Goal: Task Accomplishment & Management: Use online tool/utility

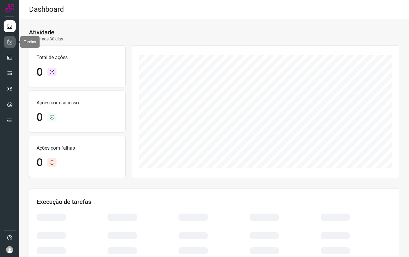
click at [10, 43] on icon at bounding box center [10, 42] width 6 height 6
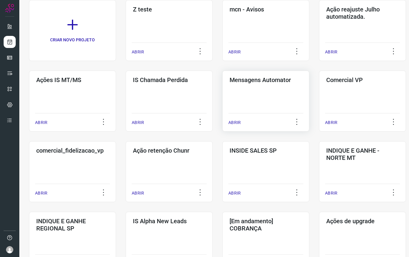
scroll to position [84, 0]
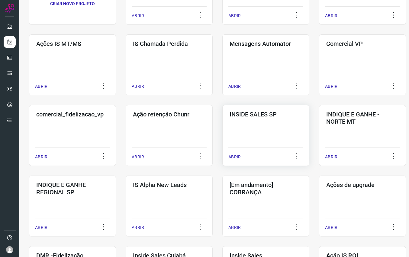
click at [251, 119] on div "INSIDE SALES SP ABRIR" at bounding box center [265, 135] width 87 height 61
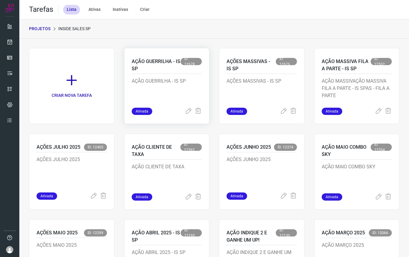
click at [154, 81] on p "AÇÃO GUERRILHA - IS SP" at bounding box center [167, 93] width 70 height 30
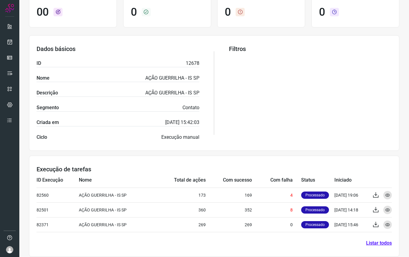
scroll to position [84, 0]
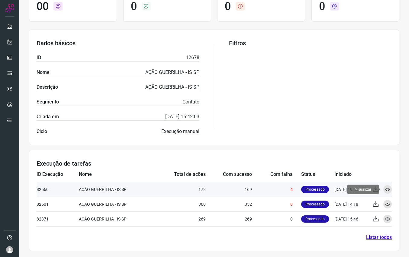
click at [388, 189] on icon at bounding box center [387, 189] width 5 height 5
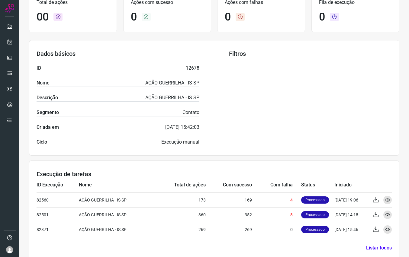
scroll to position [84, 0]
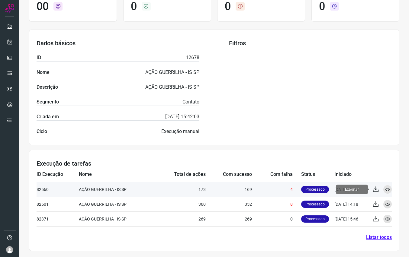
click at [375, 190] on icon at bounding box center [375, 189] width 7 height 7
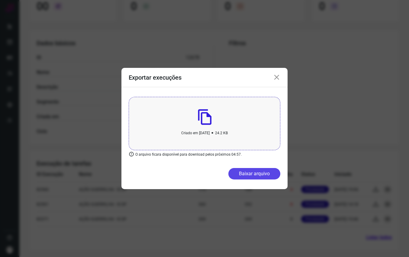
click at [253, 175] on button "Baixar arquivo" at bounding box center [254, 173] width 52 height 11
click at [279, 80] on icon at bounding box center [276, 77] width 7 height 7
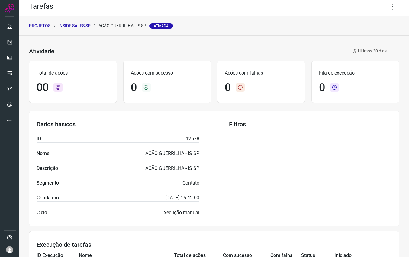
scroll to position [0, 0]
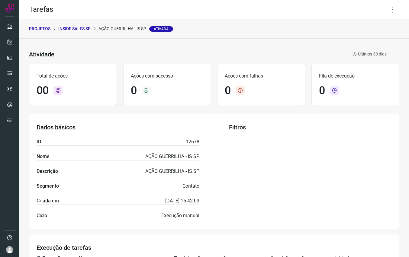
click at [45, 30] on p "PROJETOS" at bounding box center [39, 29] width 21 height 6
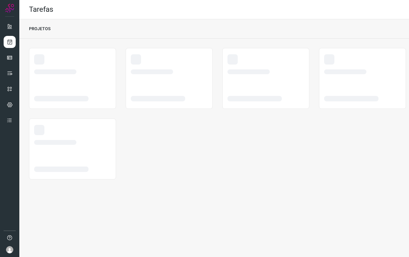
click at [43, 30] on p "PROJETOS" at bounding box center [39, 29] width 21 height 6
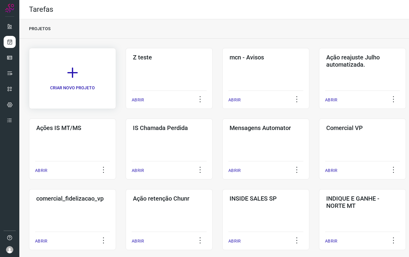
click at [80, 73] on link "CRIAR NOVO PROJETO" at bounding box center [72, 78] width 87 height 61
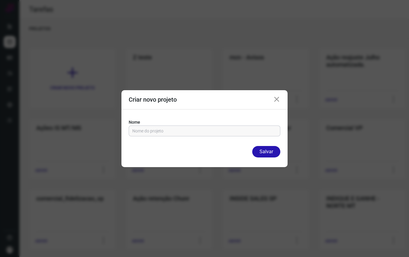
click at [149, 129] on input "text" at bounding box center [204, 131] width 144 height 10
type input "Z RB Marketing Unidades"
click at [265, 153] on button "Salvar" at bounding box center [266, 151] width 28 height 11
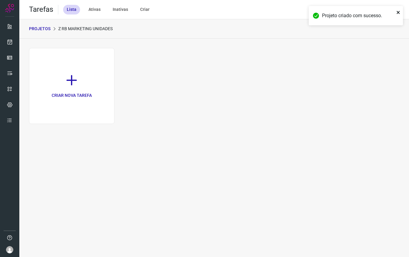
click at [397, 11] on icon "close" at bounding box center [397, 12] width 3 height 3
click at [70, 87] on link "CRIAR NOVA TAREFA" at bounding box center [71, 86] width 85 height 76
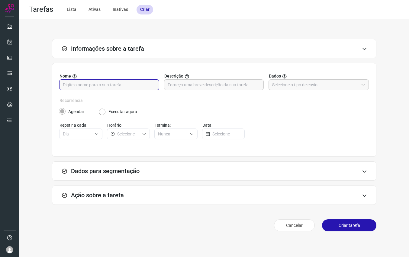
click at [107, 85] on input "text" at bounding box center [109, 85] width 93 height 10
type input "m"
type input "Metropolitana"
click at [127, 113] on label "Executar agora" at bounding box center [122, 112] width 29 height 6
click at [183, 88] on input "text" at bounding box center [214, 85] width 93 height 10
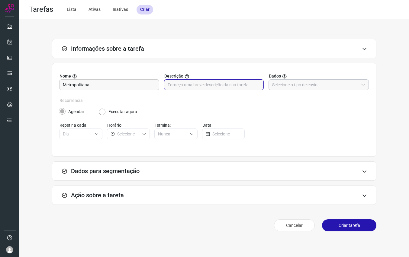
click at [302, 85] on input "text" at bounding box center [315, 85] width 86 height 10
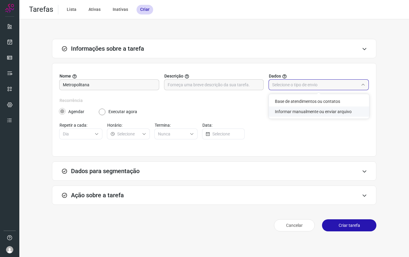
click at [310, 110] on li "Informar manualmente ou enviar arquivo" at bounding box center [319, 112] width 100 height 10
type input "Informar manualmente ou enviar arquivo"
radio input "false"
radio input "true"
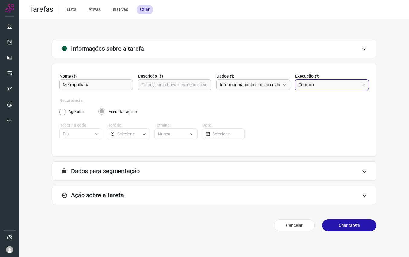
click at [306, 85] on input "Contato" at bounding box center [328, 85] width 60 height 10
click at [309, 114] on li "Contato" at bounding box center [332, 112] width 74 height 10
click at [128, 169] on h3 "Dados para segmentação" at bounding box center [105, 171] width 69 height 7
click at [358, 171] on div "A segmentação de dados está desabilitada porque a opção de envio manual foi sel…" at bounding box center [214, 170] width 324 height 19
click at [365, 173] on div "A segmentação de dados está desabilitada porque a opção de envio manual foi sel…" at bounding box center [214, 170] width 324 height 19
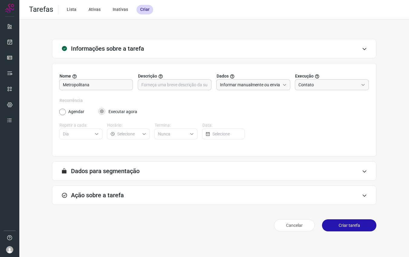
click at [362, 197] on icon at bounding box center [364, 195] width 5 height 5
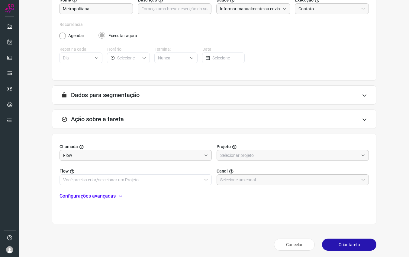
scroll to position [78, 0]
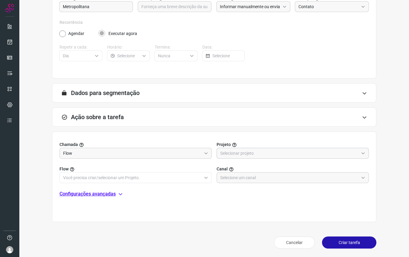
click at [263, 153] on input "text" at bounding box center [289, 153] width 138 height 10
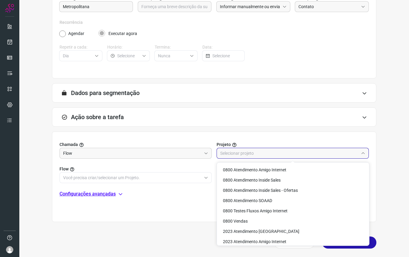
click at [240, 153] on input "text" at bounding box center [289, 153] width 138 height 10
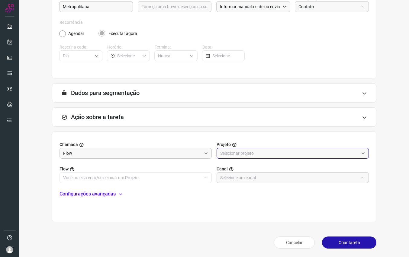
click at [240, 153] on input "text" at bounding box center [289, 153] width 138 height 10
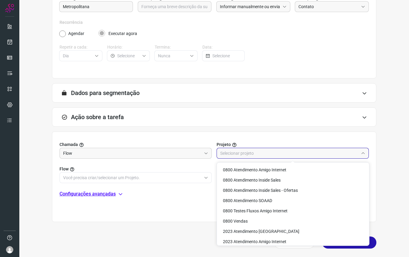
click at [240, 153] on input "text" at bounding box center [289, 153] width 138 height 10
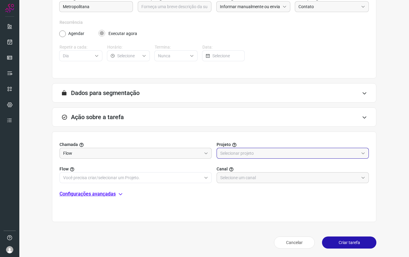
click at [240, 153] on input "text" at bounding box center [289, 153] width 138 height 10
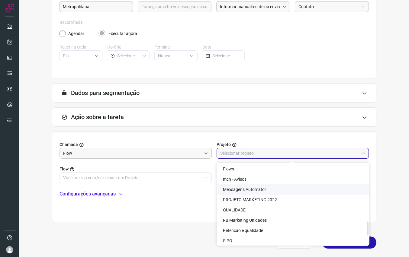
scroll to position [340, 0]
click at [245, 218] on span "RB Marketing Unidades" at bounding box center [245, 219] width 44 height 5
type input "RB Marketing Unidades"
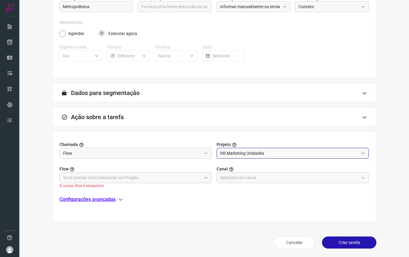
click at [157, 181] on input "text" at bounding box center [132, 178] width 138 height 10
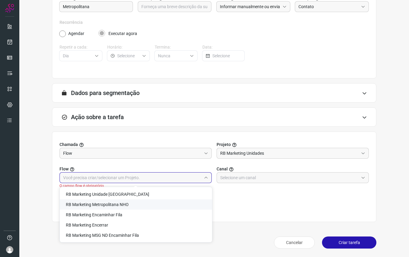
click at [135, 203] on li "RB Marketing Metropolitana NHO" at bounding box center [136, 205] width 152 height 10
type input "RB Marketing Metropolitana NHO"
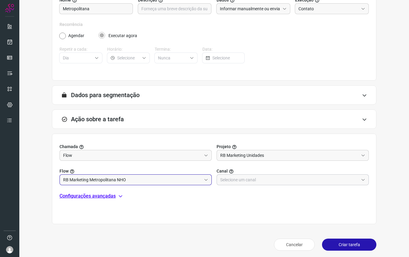
scroll to position [78, 0]
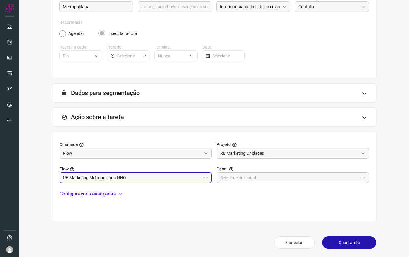
click at [263, 180] on input "text" at bounding box center [289, 178] width 138 height 10
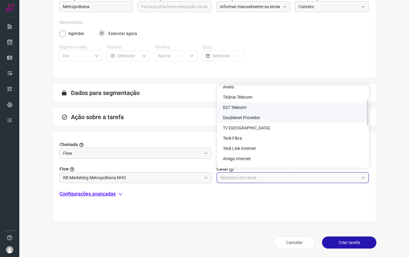
scroll to position [44, 0]
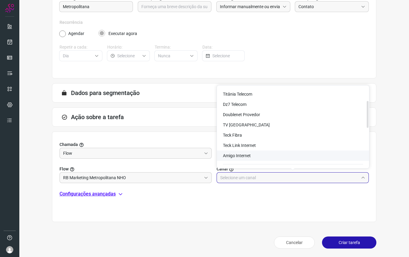
click at [253, 155] on li "Amigo Internet" at bounding box center [293, 156] width 152 height 10
type input "Amigo Internet"
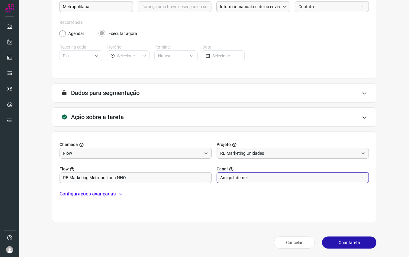
click at [106, 195] on p "Configurações avançadas" at bounding box center [87, 193] width 56 height 7
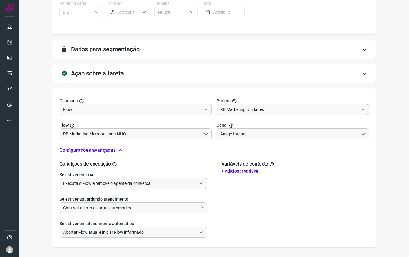
scroll to position [135, 0]
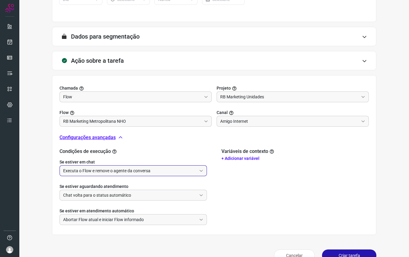
click at [160, 172] on input "Executa o Flow e remove o agente da conversa" at bounding box center [129, 171] width 133 height 10
click at [82, 196] on li "Não executa o Flow" at bounding box center [133, 198] width 147 height 10
type input "Não executa o Flow"
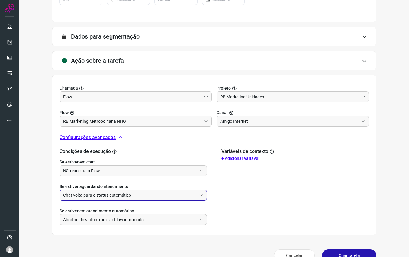
click at [118, 195] on input "Chat volta para o status automático" at bounding box center [129, 195] width 133 height 10
click at [85, 227] on li "Não executa o Flow" at bounding box center [133, 222] width 147 height 10
type input "Não executa o Flow"
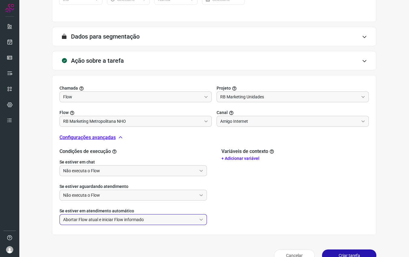
click at [104, 220] on input "Abortar Flow atual e iniciar Flow informado" at bounding box center [129, 220] width 133 height 10
click at [84, 246] on li "Não faz nada" at bounding box center [133, 246] width 147 height 10
type input "Não faz nada"
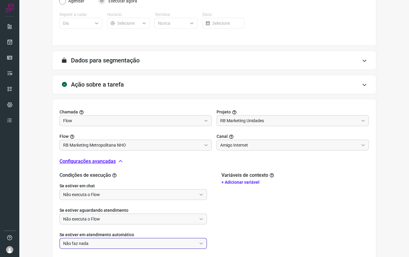
scroll to position [107, 0]
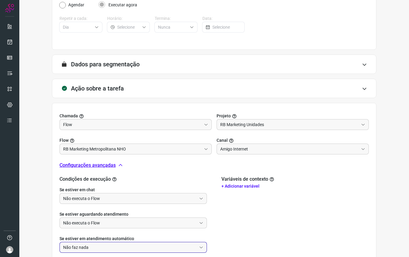
click at [113, 64] on h3 "Dados para segmentação" at bounding box center [105, 64] width 69 height 7
click at [364, 63] on icon at bounding box center [364, 64] width 5 height 5
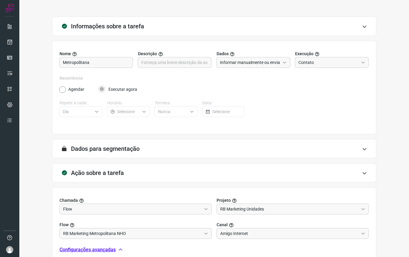
scroll to position [23, 0]
click at [228, 65] on input "Informar manualmente ou enviar arquivo" at bounding box center [250, 62] width 60 height 10
click at [238, 91] on li "Informar manualmente ou enviar arquivo" at bounding box center [261, 89] width 91 height 10
click at [125, 152] on h3 "Dados para segmentação" at bounding box center [105, 148] width 69 height 7
click at [366, 146] on icon at bounding box center [364, 148] width 5 height 5
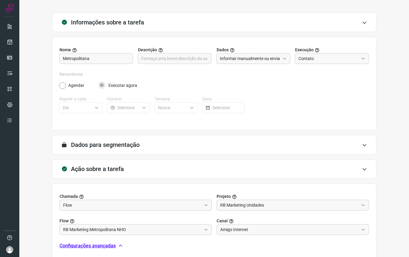
scroll to position [23, 0]
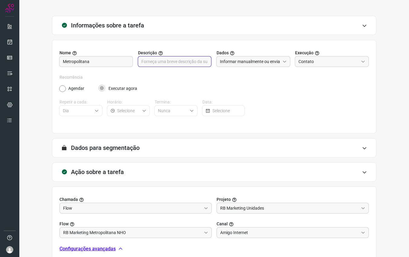
click at [162, 65] on input "text" at bounding box center [174, 61] width 66 height 10
type input "envio teste"
click at [92, 62] on input "Metropolitana" at bounding box center [96, 61] width 66 height 10
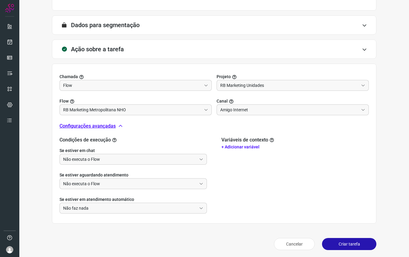
scroll to position [148, 0]
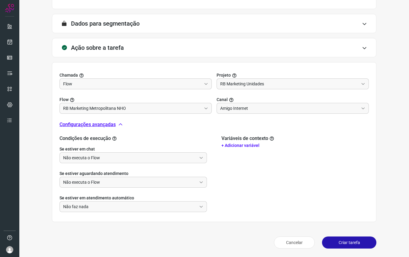
type input "Metropolitana teste"
click at [341, 241] on button "Criar tarefa" at bounding box center [349, 243] width 54 height 12
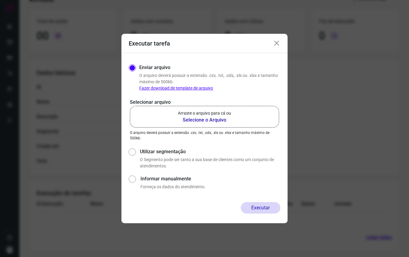
click at [205, 120] on b "Selecione o Arquivo" at bounding box center [204, 120] width 53 height 7
click at [0, 0] on input "Arraste o arquivo para cá ou Selecione o Arquivo" at bounding box center [0, 0] width 0 height 0
click at [206, 121] on b "Selecione o Arquivo" at bounding box center [204, 120] width 53 height 7
click at [0, 0] on input "Arraste o arquivo para cá ou Selecione o Arquivo" at bounding box center [0, 0] width 0 height 0
click at [207, 121] on b "Selecione o Arquivo" at bounding box center [204, 120] width 53 height 7
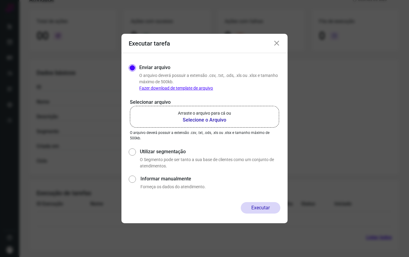
click at [0, 0] on input "Arraste o arquivo para cá ou Selecione o Arquivo" at bounding box center [0, 0] width 0 height 0
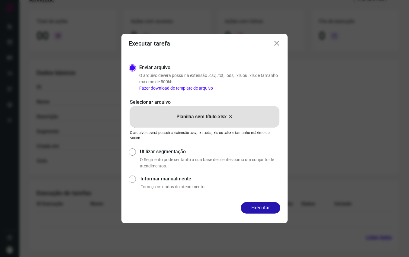
click at [267, 207] on button "Executar" at bounding box center [261, 207] width 40 height 11
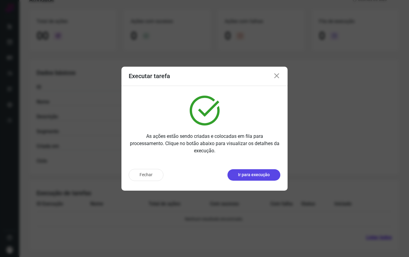
click at [241, 177] on p "Ir para execução" at bounding box center [254, 175] width 32 height 6
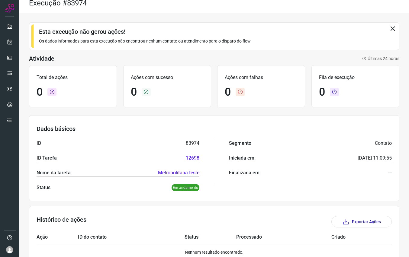
scroll to position [7, 0]
click at [134, 41] on p "Os dados informados para esta execução não encontrou nenhum contato ou atendime…" at bounding box center [214, 41] width 350 height 6
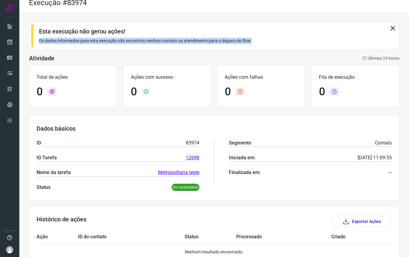
click at [134, 41] on p "Os dados informados para esta execução não encontrou nenhum contato ou atendime…" at bounding box center [214, 41] width 350 height 6
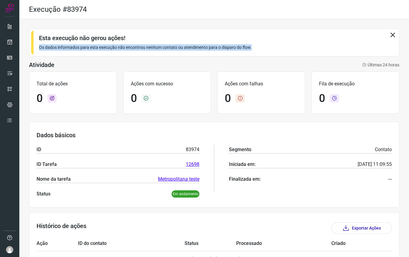
click at [391, 34] on icon at bounding box center [392, 34] width 7 height 7
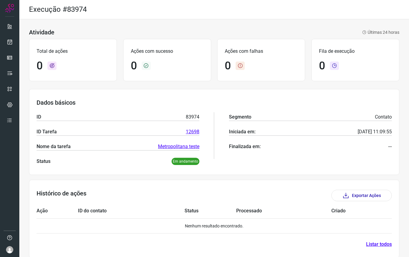
scroll to position [7, 0]
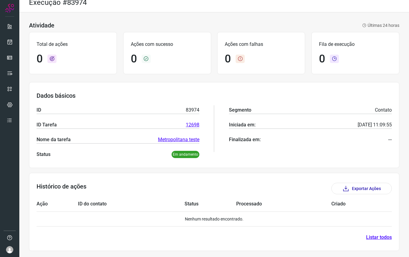
click at [381, 240] on link "Listar todos" at bounding box center [379, 237] width 26 height 7
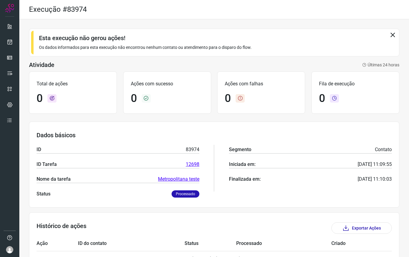
click at [178, 179] on link "Metropolitana teste" at bounding box center [178, 179] width 41 height 7
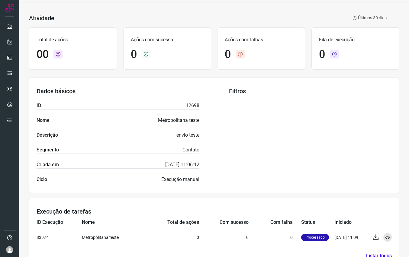
scroll to position [55, 0]
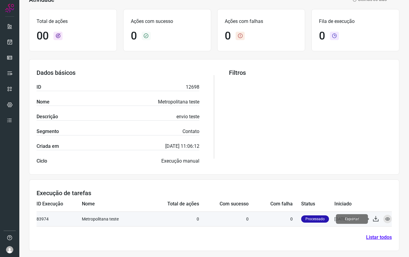
click at [376, 220] on icon at bounding box center [375, 219] width 7 height 7
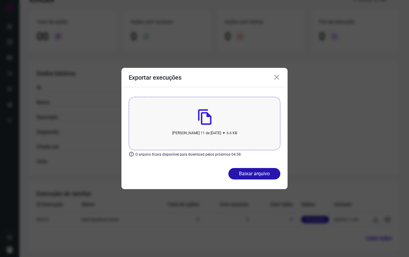
click at [277, 77] on icon at bounding box center [276, 77] width 7 height 7
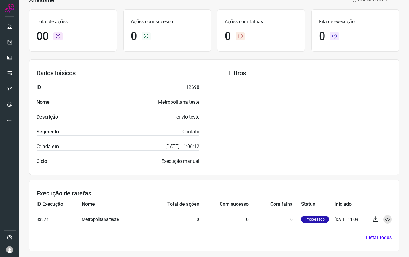
scroll to position [0, 0]
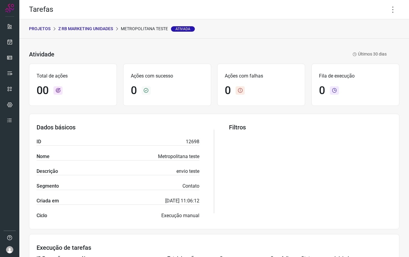
click at [99, 29] on p "Z RB Marketing Unidades" at bounding box center [85, 29] width 55 height 6
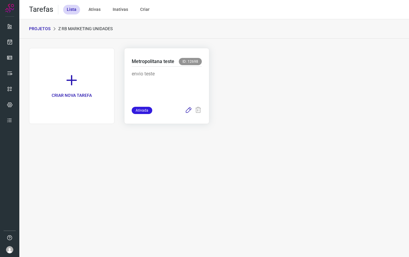
click at [189, 111] on icon at bounding box center [188, 110] width 7 height 7
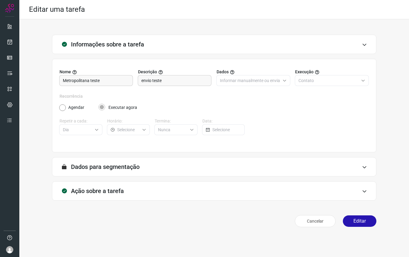
type input "Amigo Internet"
type input "RB Marketing Metropolitana NHO"
type input "RB Marketing Unidades"
click at [165, 195] on div "Ação sobre a tarefa" at bounding box center [214, 190] width 324 height 19
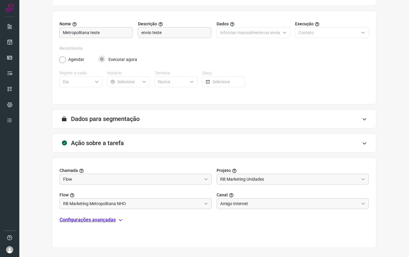
scroll to position [74, 0]
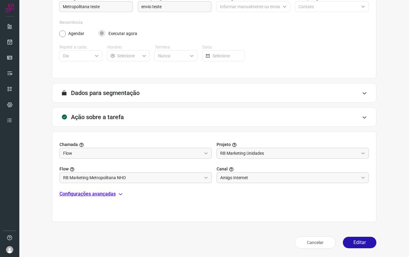
click at [109, 193] on p "Configurações avançadas" at bounding box center [87, 193] width 56 height 7
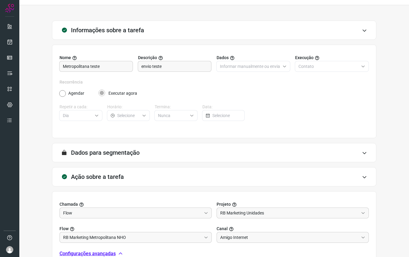
scroll to position [0, 0]
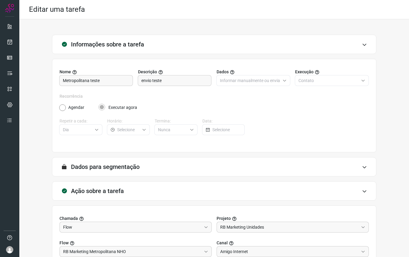
click at [113, 167] on h3 "Dados para segmentação" at bounding box center [105, 166] width 69 height 7
click at [363, 166] on icon at bounding box center [364, 167] width 5 height 5
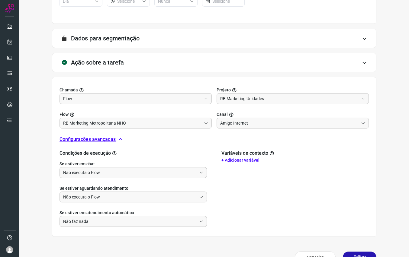
scroll to position [143, 0]
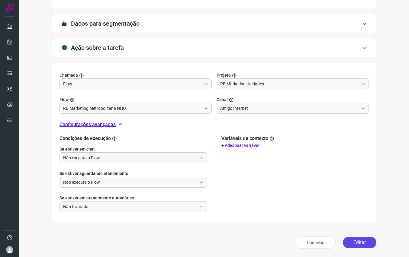
click at [356, 243] on button "Editar" at bounding box center [360, 242] width 34 height 11
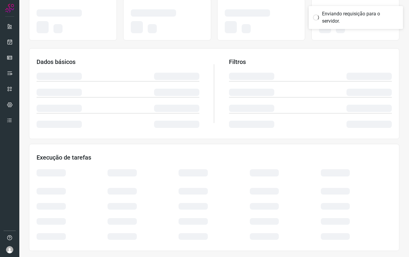
scroll to position [55, 0]
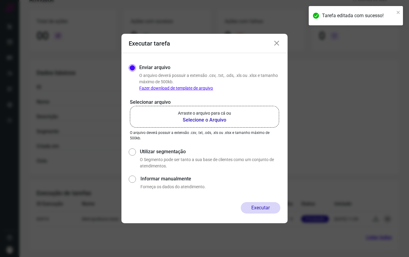
click at [173, 88] on link "Fazer download de template de arquivo" at bounding box center [176, 88] width 74 height 5
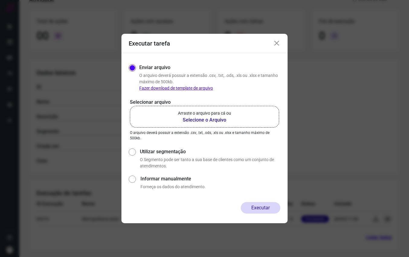
click at [201, 120] on b "Selecione o Arquivo" at bounding box center [204, 120] width 53 height 7
click at [0, 0] on input "Arraste o arquivo para cá ou Selecione o Arquivo" at bounding box center [0, 0] width 0 height 0
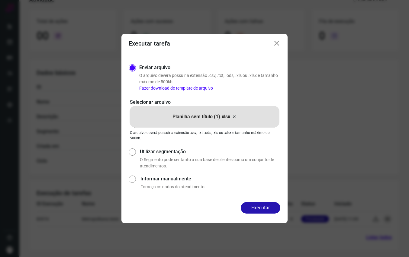
click at [251, 207] on button "Executar" at bounding box center [261, 207] width 40 height 11
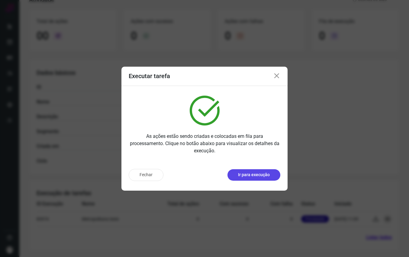
click at [249, 177] on p "Ir para execução" at bounding box center [254, 175] width 32 height 6
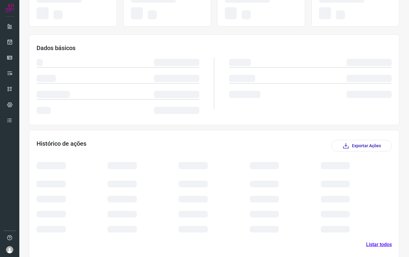
scroll to position [22, 0]
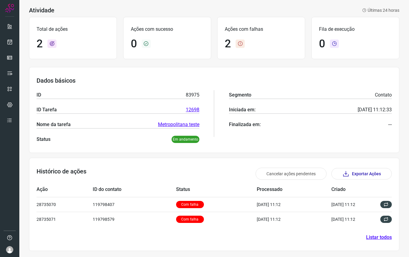
click at [375, 239] on link "Listar todos" at bounding box center [379, 237] width 26 height 7
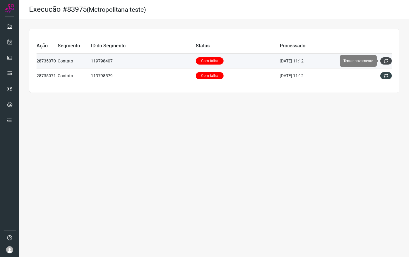
click at [386, 60] on icon at bounding box center [385, 61] width 5 height 5
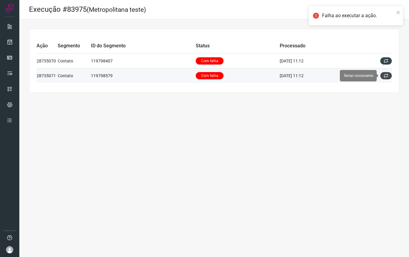
click at [385, 75] on icon at bounding box center [385, 75] width 5 height 5
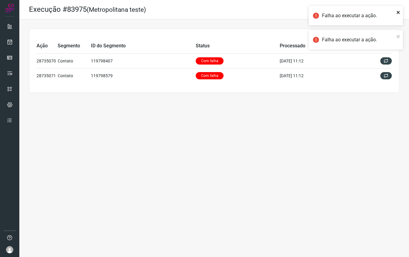
click at [399, 14] on icon "close" at bounding box center [398, 12] width 4 height 5
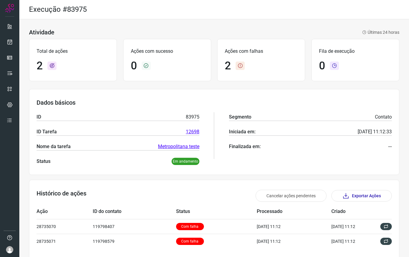
scroll to position [22, 0]
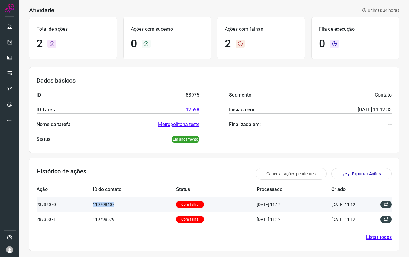
drag, startPoint x: 129, startPoint y: 207, endPoint x: 88, endPoint y: 208, distance: 41.7
click at [88, 208] on tr "28735070 119798407 Com falha [DATE] 11:12 [DATE] 11:12" at bounding box center [214, 204] width 355 height 15
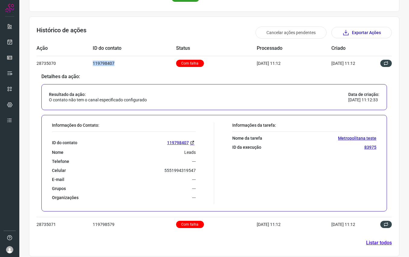
scroll to position [169, 0]
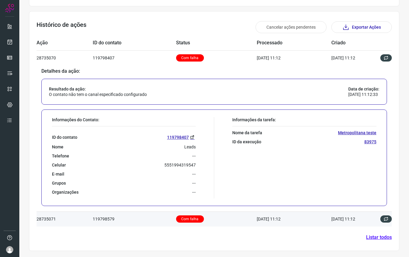
click at [104, 221] on td "119798579" at bounding box center [134, 219] width 83 height 15
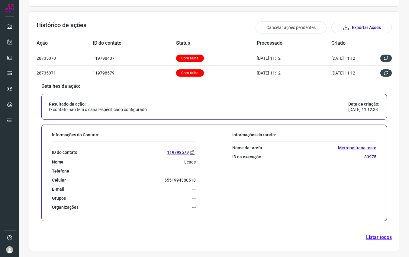
scroll to position [168, 0]
click at [173, 152] on link "119798579" at bounding box center [181, 152] width 29 height 7
click at [369, 156] on p "83975" at bounding box center [370, 156] width 12 height 5
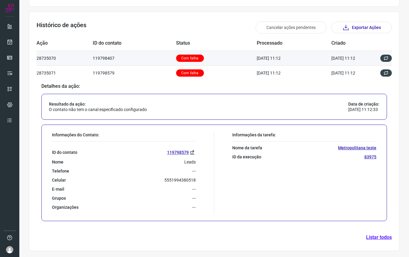
click at [241, 60] on td "Com falha" at bounding box center [216, 58] width 81 height 15
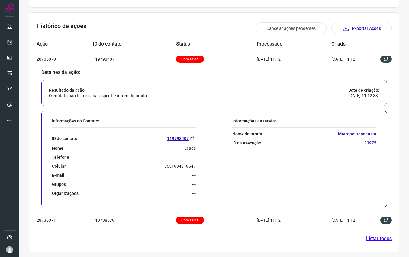
scroll to position [169, 0]
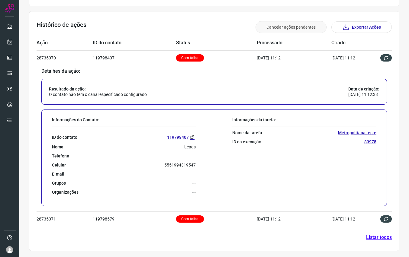
click at [296, 27] on button "Cancelar ações pendentes" at bounding box center [290, 27] width 71 height 12
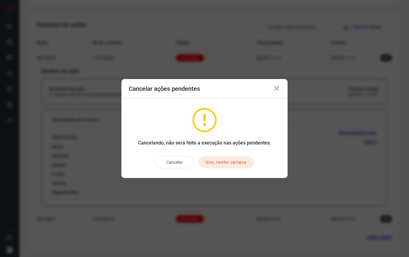
click at [222, 162] on button "Sim, tenho certeza" at bounding box center [226, 162] width 56 height 12
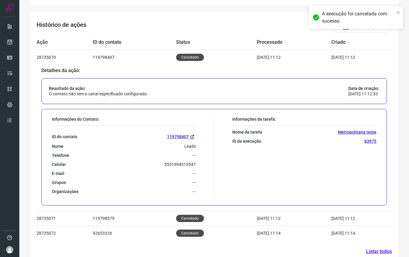
scroll to position [183, 0]
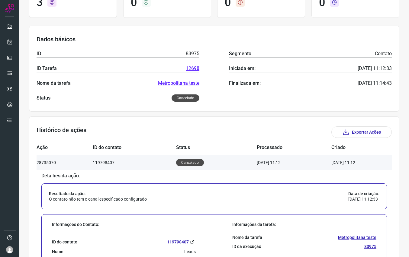
click at [142, 162] on td "119798407" at bounding box center [134, 162] width 83 height 15
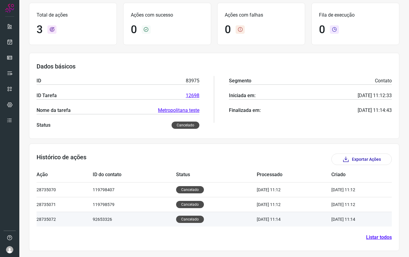
click at [243, 219] on td "Cancelado" at bounding box center [216, 219] width 81 height 15
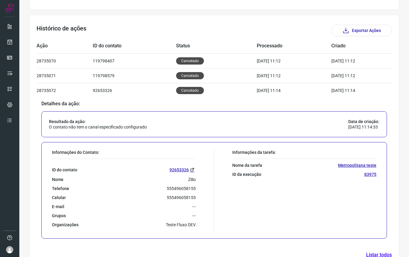
scroll to position [183, 0]
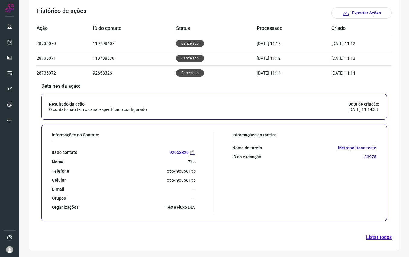
click at [348, 104] on p "Data de criação:" at bounding box center [363, 103] width 31 height 5
click at [348, 105] on p "Data de criação:" at bounding box center [363, 103] width 31 height 5
drag, startPoint x: 341, startPoint y: 105, endPoint x: 337, endPoint y: 107, distance: 4.2
click at [348, 105] on p "Data de criação:" at bounding box center [363, 103] width 31 height 5
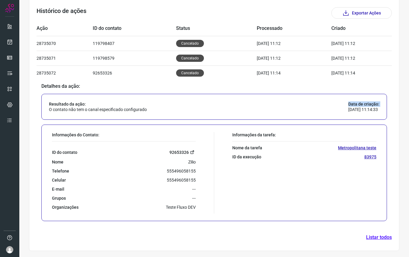
click at [178, 152] on link "92653326" at bounding box center [182, 152] width 26 height 7
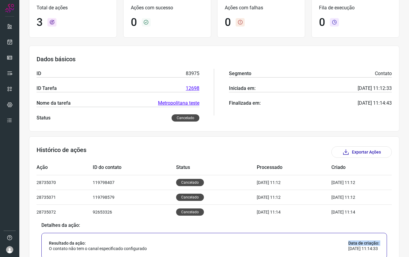
scroll to position [0, 0]
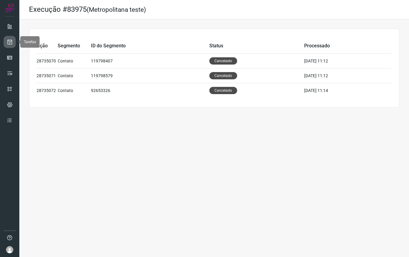
click at [10, 42] on icon at bounding box center [10, 42] width 6 height 6
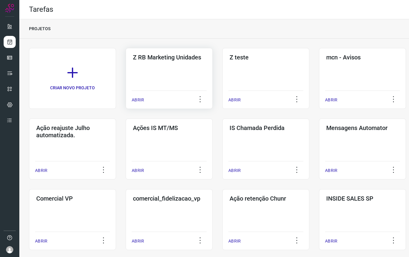
click at [172, 59] on h3 "Z RB Marketing Unidades" at bounding box center [169, 57] width 72 height 7
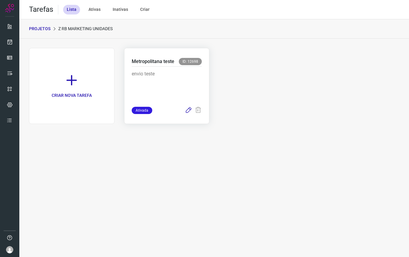
click at [187, 111] on icon at bounding box center [188, 110] width 7 height 7
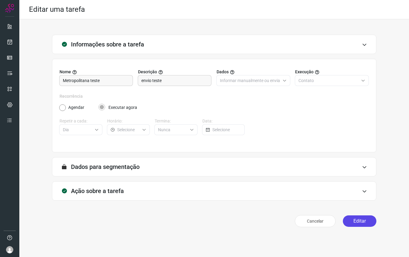
click at [353, 222] on button "Editar" at bounding box center [360, 221] width 34 height 11
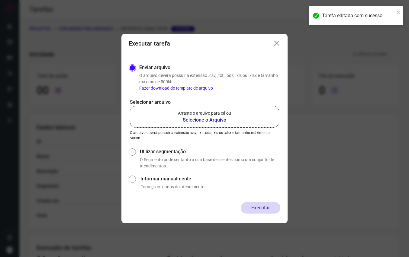
click at [277, 43] on icon at bounding box center [276, 43] width 7 height 7
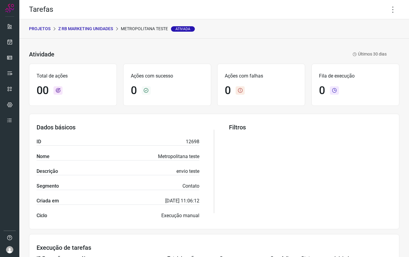
click at [147, 30] on p "Metropolitana teste Ativada" at bounding box center [158, 29] width 74 height 6
click at [84, 29] on p "Z RB Marketing Unidades" at bounding box center [85, 29] width 55 height 6
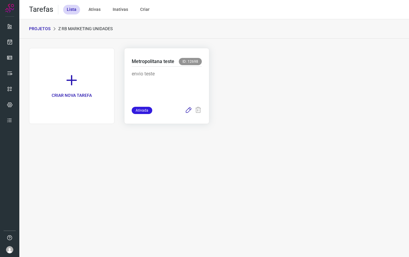
click at [188, 110] on icon at bounding box center [188, 110] width 7 height 7
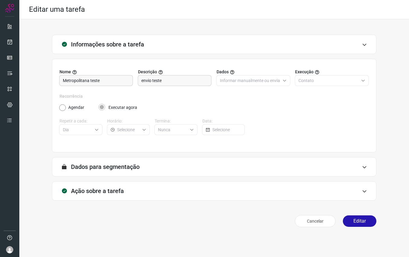
click at [267, 87] on div "Nome Metropolitana teste Descrição envio teste Dados Informar manualmente ou en…" at bounding box center [213, 81] width 309 height 24
click at [197, 82] on input "envio teste" at bounding box center [174, 80] width 66 height 10
click at [288, 80] on div "Informar manualmente ou enviar arquivo" at bounding box center [253, 80] width 74 height 11
click at [316, 72] on icon at bounding box center [317, 72] width 5 height 5
click at [318, 72] on icon at bounding box center [317, 72] width 5 height 5
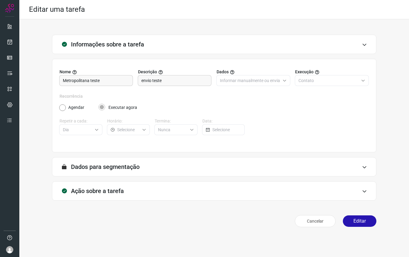
click at [115, 166] on h3 "Dados para segmentação" at bounding box center [105, 166] width 69 height 7
click at [365, 170] on div "A segmentação de dados está desabilitada porque a opção de envio manual foi sel…" at bounding box center [214, 166] width 324 height 19
click at [90, 192] on h3 "Ação sobre a tarefa" at bounding box center [97, 190] width 53 height 7
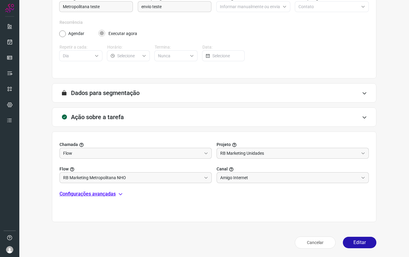
click at [90, 193] on p "Configurações avançadas" at bounding box center [87, 193] width 56 height 7
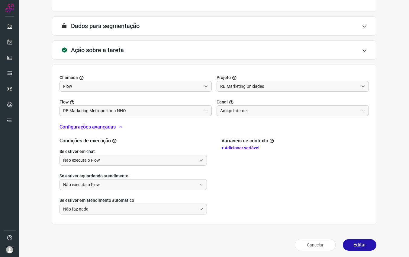
scroll to position [143, 0]
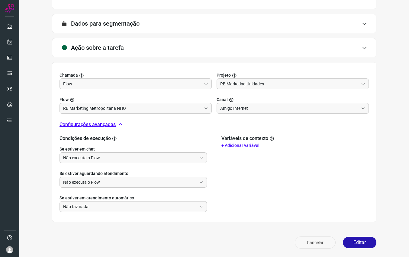
click at [317, 241] on button "Cancelar" at bounding box center [315, 243] width 41 height 12
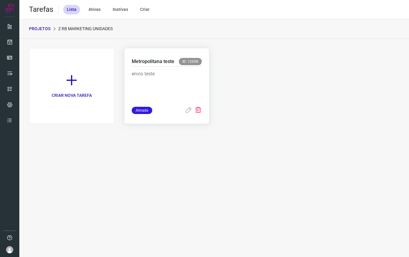
click at [201, 110] on icon at bounding box center [197, 110] width 7 height 7
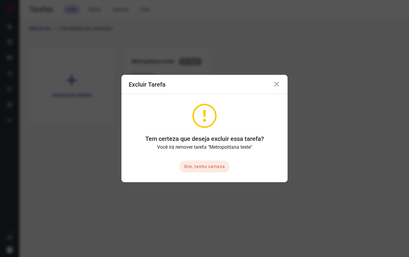
click at [212, 168] on button "Sim, tenho certeza" at bounding box center [204, 167] width 51 height 12
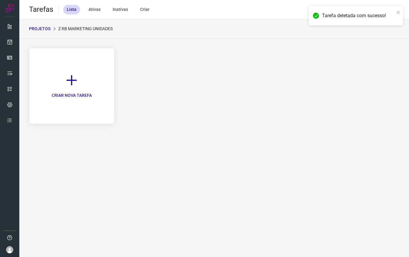
click at [74, 90] on link "CRIAR NOVA TAREFA" at bounding box center [71, 86] width 85 height 76
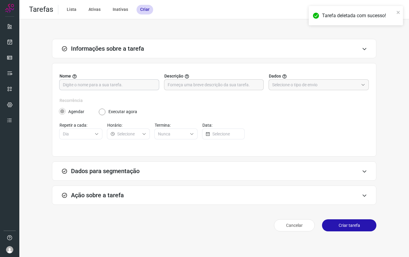
click at [111, 88] on input "text" at bounding box center [109, 85] width 93 height 10
type input "r"
type input "envio teste metropolitana"
click at [147, 106] on div "Agendar Executar agora" at bounding box center [213, 109] width 309 height 11
click at [124, 113] on label "Executar agora" at bounding box center [122, 112] width 29 height 6
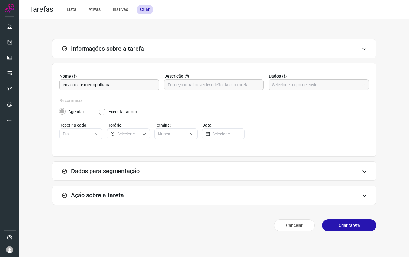
click at [103, 113] on div "Agendar Executar agora" at bounding box center [213, 112] width 309 height 6
click at [203, 83] on input "text" at bounding box center [214, 85] width 93 height 10
type input "teste"
click at [302, 88] on input "text" at bounding box center [315, 85] width 86 height 10
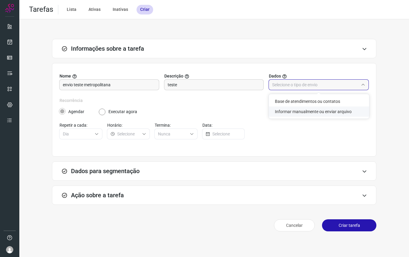
click at [303, 112] on li "Informar manualmente ou enviar arquivo" at bounding box center [319, 112] width 100 height 10
type input "Informar manualmente ou enviar arquivo"
radio input "false"
radio input "true"
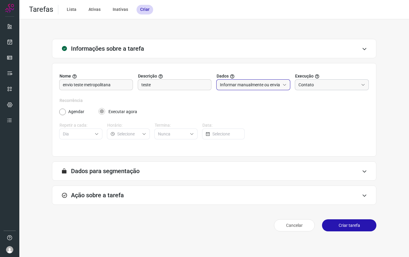
click at [315, 81] on input "Contato" at bounding box center [328, 85] width 60 height 10
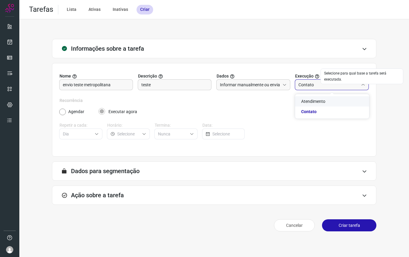
click at [318, 75] on icon at bounding box center [317, 76] width 5 height 5
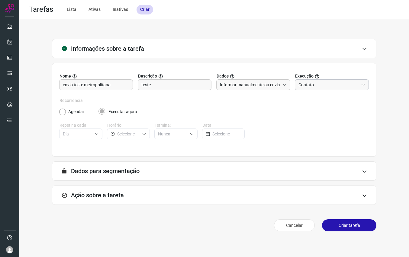
click at [312, 87] on input "Contato" at bounding box center [328, 85] width 60 height 10
click at [313, 100] on span "Atendimento" at bounding box center [313, 101] width 24 height 5
type input "Atendimento"
click at [268, 168] on div "A segmentação de dados está desabilitada porque a opção de envio manual foi sel…" at bounding box center [214, 170] width 324 height 19
click at [365, 173] on div "A segmentação de dados está desabilitada porque a opção de envio manual foi sel…" at bounding box center [214, 170] width 324 height 19
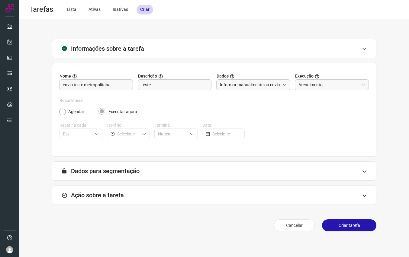
click at [365, 172] on icon at bounding box center [364, 171] width 5 height 5
drag, startPoint x: 365, startPoint y: 172, endPoint x: 308, endPoint y: 190, distance: 58.9
click at [364, 172] on icon at bounding box center [364, 171] width 5 height 5
click at [232, 194] on div "Ação sobre a tarefa" at bounding box center [214, 195] width 324 height 19
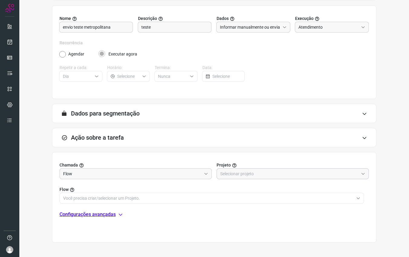
scroll to position [71, 0]
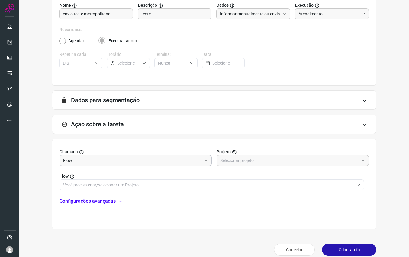
click at [129, 159] on input "Flow" at bounding box center [132, 160] width 138 height 10
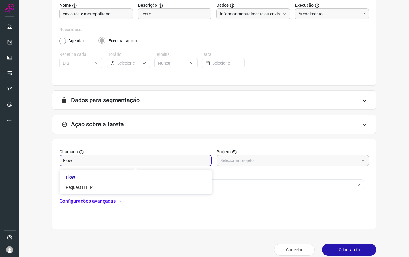
click at [130, 158] on input "Flow" at bounding box center [132, 160] width 138 height 10
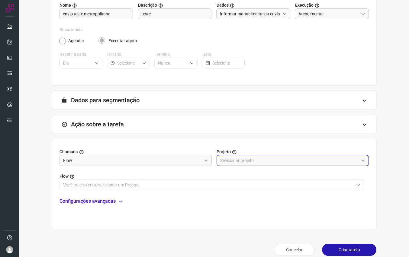
click at [231, 158] on input "text" at bounding box center [289, 160] width 138 height 10
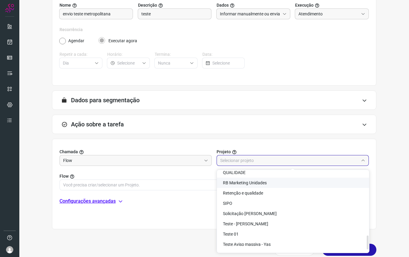
scroll to position [376, 0]
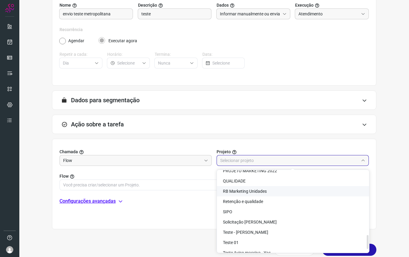
click at [241, 189] on span "RB Marketing Unidades" at bounding box center [245, 191] width 44 height 5
type input "RB Marketing Unidades"
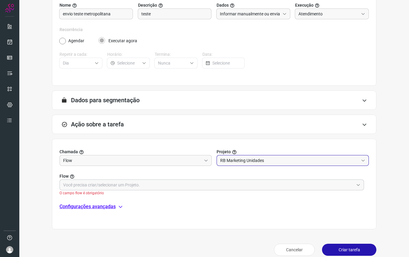
click at [131, 184] on input "text" at bounding box center [208, 185] width 290 height 10
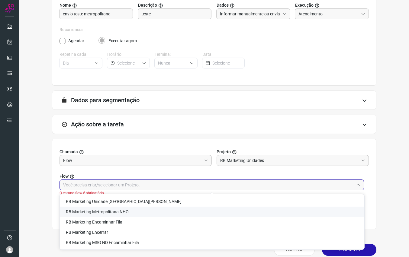
click at [128, 209] on li "RB Marketing Metropolitana NHO" at bounding box center [212, 212] width 304 height 10
type input "RB Marketing Metropolitana NHO"
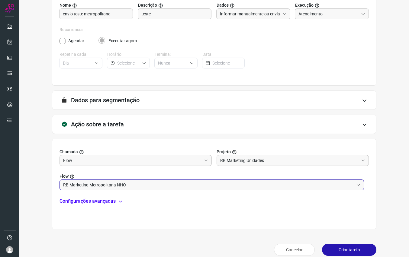
click at [106, 200] on p "Configurações avançadas" at bounding box center [87, 201] width 56 height 7
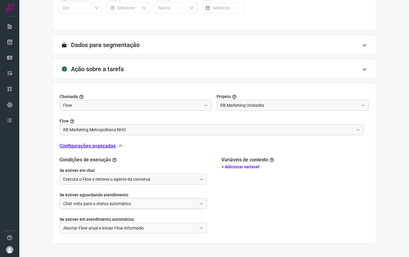
scroll to position [139, 0]
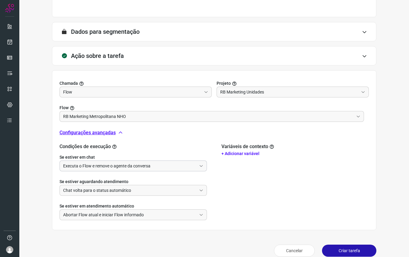
click at [134, 167] on input "Executa o Flow e remove o agente da conversa" at bounding box center [129, 166] width 133 height 10
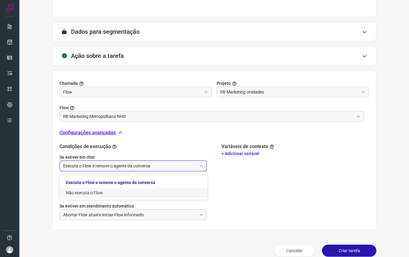
drag, startPoint x: 87, startPoint y: 191, endPoint x: 97, endPoint y: 193, distance: 10.2
click at [88, 191] on li "Não executa o Flow" at bounding box center [133, 193] width 147 height 10
type input "Não executa o Flow"
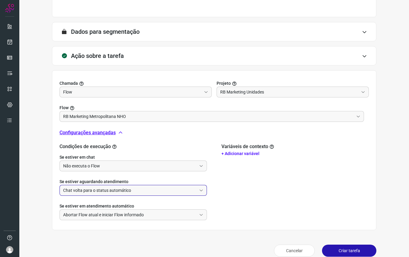
click at [101, 188] on input "Chat volta para o status automático" at bounding box center [129, 190] width 133 height 10
click at [81, 217] on li "Não executa o Flow" at bounding box center [133, 217] width 147 height 10
type input "Não executa o Flow"
click at [92, 214] on input "Abortar Flow atual e iniciar Flow informado" at bounding box center [129, 215] width 133 height 10
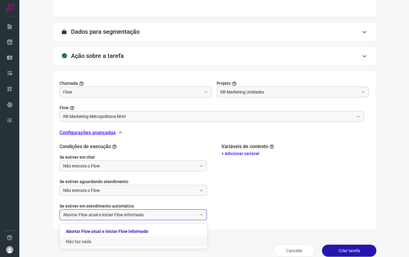
click at [77, 244] on li "Não faz nada" at bounding box center [133, 242] width 147 height 10
type input "Não faz nada"
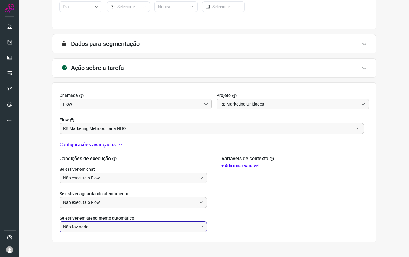
scroll to position [148, 0]
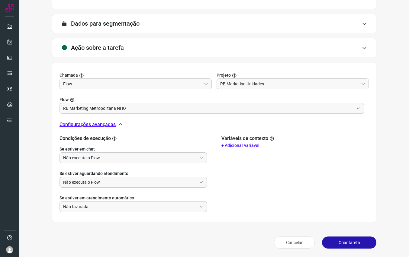
click at [340, 242] on button "Criar tarefa" at bounding box center [349, 243] width 54 height 12
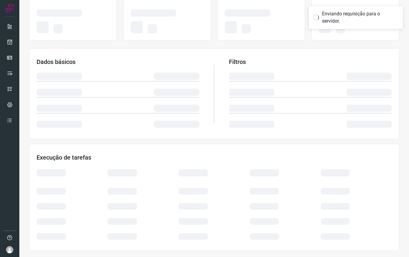
scroll to position [55, 0]
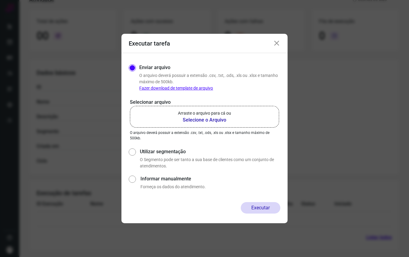
click at [202, 119] on b "Selecione o Arquivo" at bounding box center [204, 120] width 53 height 7
click at [0, 0] on input "Arraste o arquivo para cá ou Selecione o Arquivo" at bounding box center [0, 0] width 0 height 0
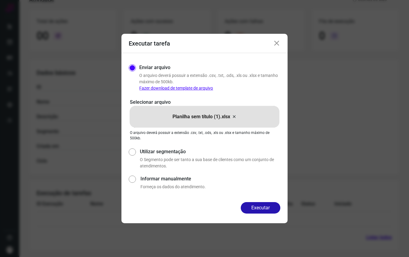
click at [133, 153] on input "Utilizar segmentação" at bounding box center [132, 158] width 6 height 22
radio input "true"
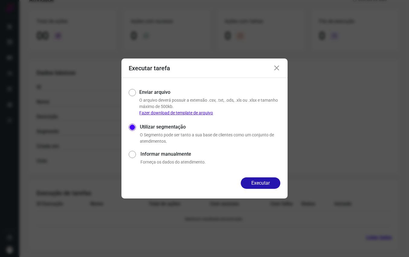
click at [134, 158] on div "Informar manualmente Forneça os dados do atendimento." at bounding box center [205, 157] width 152 height 16
click at [134, 152] on input "Informar manualmente" at bounding box center [132, 157] width 7 height 16
radio input "true"
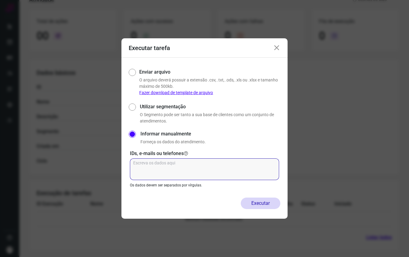
drag, startPoint x: 152, startPoint y: 160, endPoint x: 150, endPoint y: 163, distance: 3.3
click at [151, 161] on textarea at bounding box center [204, 169] width 149 height 22
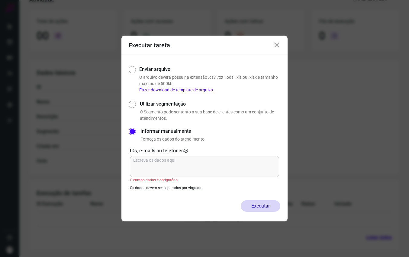
click at [135, 75] on div "Enviar arquivo O arquivo deverá possuir a extensão .csv, .txt, .ods, .xls ou .x…" at bounding box center [205, 79] width 152 height 29
click at [131, 72] on input "Enviar arquivo" at bounding box center [132, 79] width 6 height 29
radio input "true"
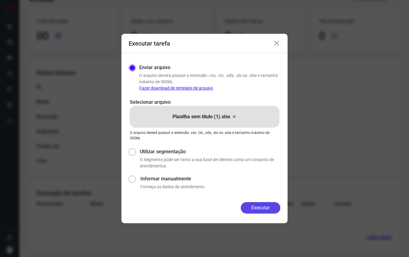
click at [251, 208] on button "Executar" at bounding box center [261, 207] width 40 height 11
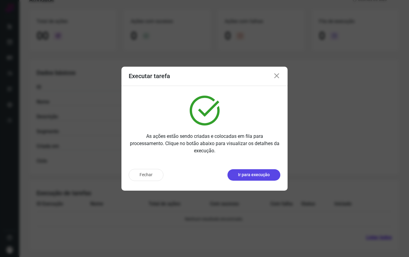
click at [254, 178] on button "Ir para execução" at bounding box center [253, 174] width 53 height 11
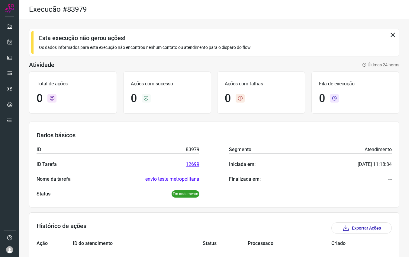
click at [394, 34] on icon at bounding box center [392, 34] width 7 height 7
click at [166, 47] on p "Os dados informados para esta execução não encontrou nenhum contato ou atendime…" at bounding box center [214, 47] width 350 height 6
click at [392, 33] on icon at bounding box center [392, 34] width 7 height 7
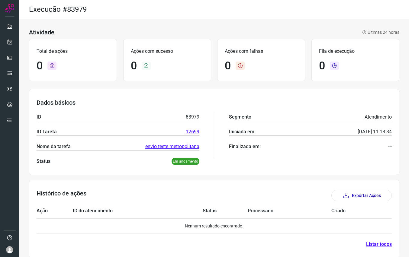
scroll to position [7, 0]
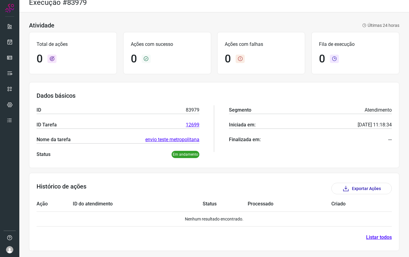
click at [375, 236] on link "Listar todos" at bounding box center [379, 237] width 26 height 7
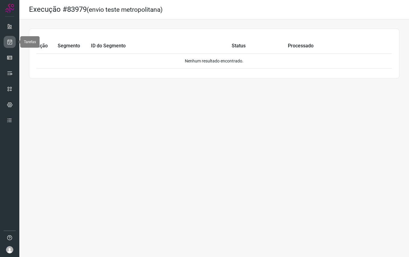
click at [9, 41] on icon at bounding box center [10, 42] width 6 height 6
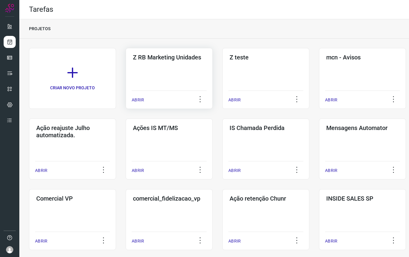
click at [173, 60] on h3 "Z RB Marketing Unidades" at bounding box center [169, 57] width 72 height 7
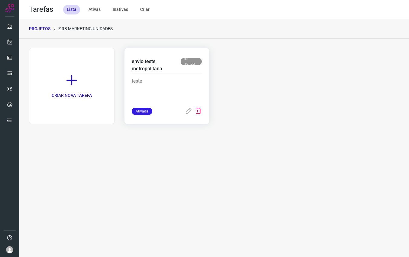
click at [200, 112] on icon at bounding box center [197, 111] width 7 height 7
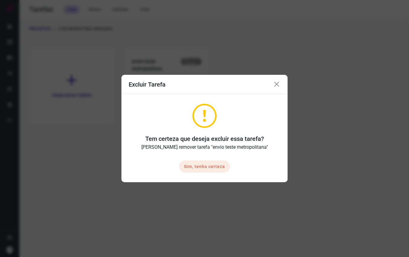
click at [211, 166] on button "Sim, tenho certeza" at bounding box center [204, 167] width 51 height 12
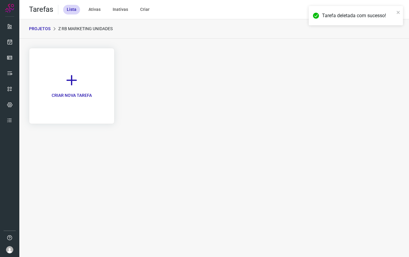
click at [69, 88] on link "CRIAR NOVA TAREFA" at bounding box center [71, 86] width 85 height 76
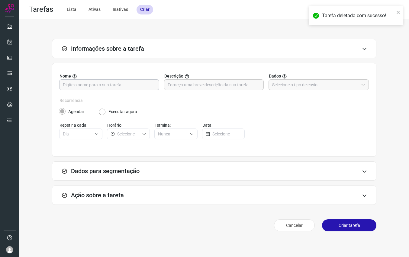
drag, startPoint x: 141, startPoint y: 79, endPoint x: 142, endPoint y: 83, distance: 4.2
click at [142, 79] on div at bounding box center [109, 84] width 100 height 11
click at [140, 85] on input "text" at bounding box center [109, 85] width 93 height 10
type input "Teste envio"
click at [204, 84] on input "text" at bounding box center [214, 85] width 93 height 10
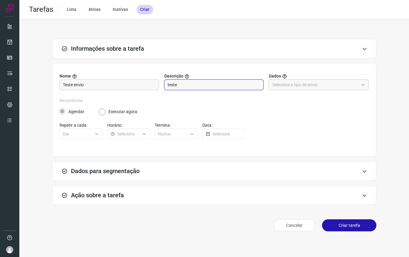
type input "teste"
click at [306, 85] on input "text" at bounding box center [315, 85] width 86 height 10
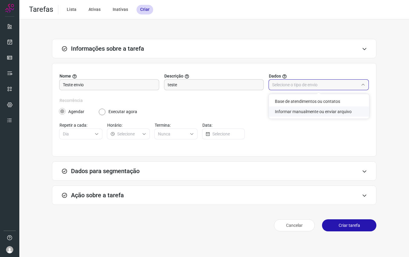
click at [296, 109] on li "Informar manualmente ou enviar arquivo" at bounding box center [319, 112] width 100 height 10
type input "Informar manualmente ou enviar arquivo"
radio input "false"
radio input "true"
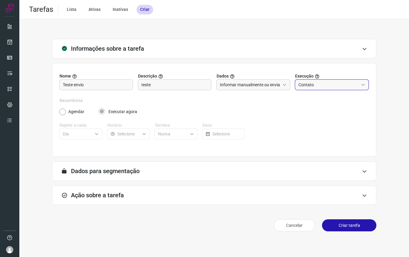
click at [321, 86] on input "Contato" at bounding box center [328, 85] width 60 height 10
click at [322, 86] on input "Contato" at bounding box center [328, 85] width 60 height 10
click at [118, 171] on h3 "Dados para segmentação" at bounding box center [105, 171] width 69 height 7
click at [136, 197] on div "Ação sobre a tarefa" at bounding box center [214, 195] width 324 height 19
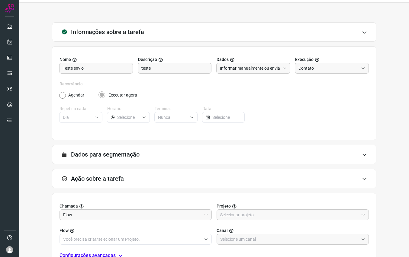
scroll to position [40, 0]
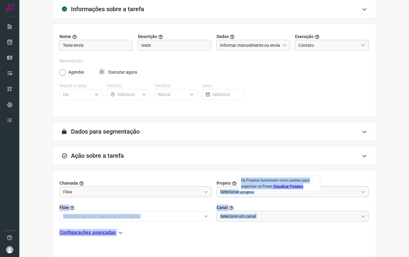
click at [238, 192] on body "Tarefas Lista Ativas Inativas Criar Informações sobre a tarefa Nome Teste envio…" at bounding box center [204, 128] width 409 height 257
click at [239, 192] on input "text" at bounding box center [289, 192] width 138 height 10
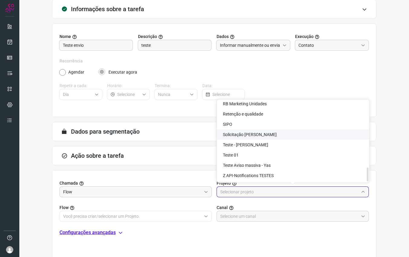
scroll to position [391, 0]
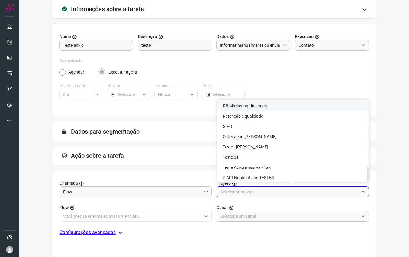
click at [270, 109] on li "RB Marketing Unidades" at bounding box center [293, 106] width 152 height 10
type input "RB Marketing Unidades"
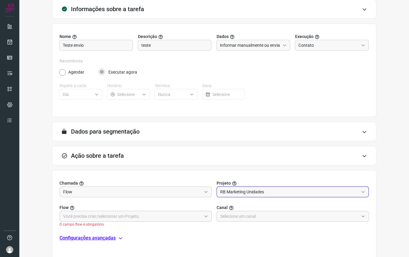
drag, startPoint x: 154, startPoint y: 218, endPoint x: 158, endPoint y: 215, distance: 5.9
click at [155, 217] on input "text" at bounding box center [132, 216] width 138 height 10
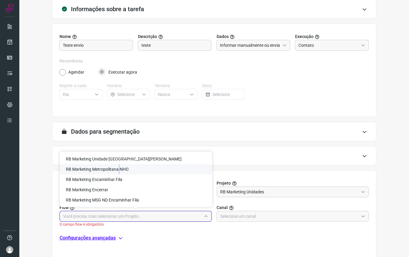
click at [117, 167] on span "RB Marketing Metropolitana NHO" at bounding box center [97, 169] width 63 height 5
type input "RB Marketing Metropolitana NHO"
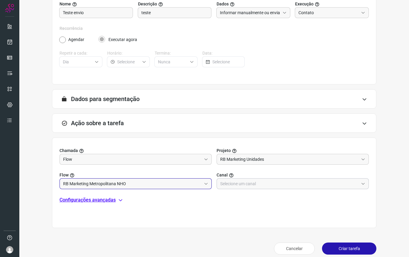
scroll to position [78, 0]
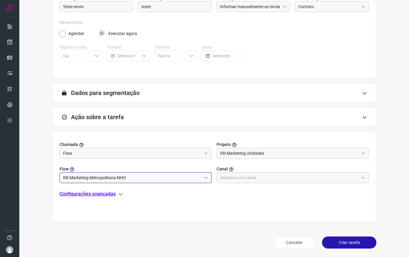
click at [278, 177] on input "text" at bounding box center [289, 178] width 138 height 10
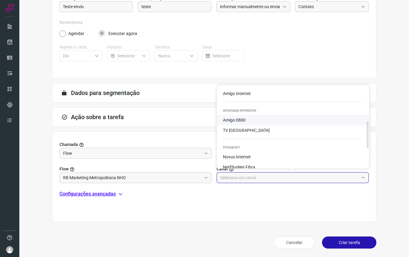
scroll to position [107, 0]
click at [243, 117] on span "Amigo 0800" at bounding box center [234, 119] width 23 height 5
type input "Amigo 0800"
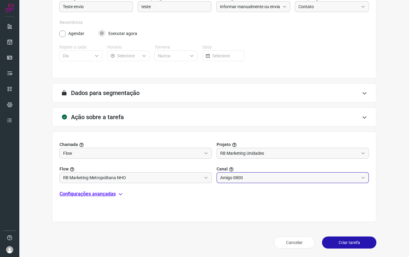
click at [226, 208] on div "Chamada Flow Projeto RB Marketing Unidades Flow RB Marketing Metropolitana NHO …" at bounding box center [214, 177] width 324 height 91
click at [114, 196] on p "Configurações avançadas" at bounding box center [87, 193] width 56 height 7
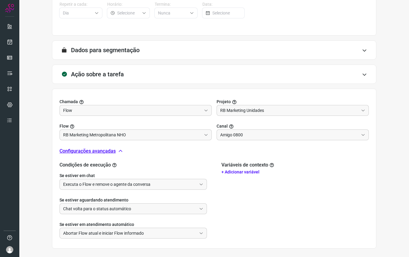
scroll to position [130, 0]
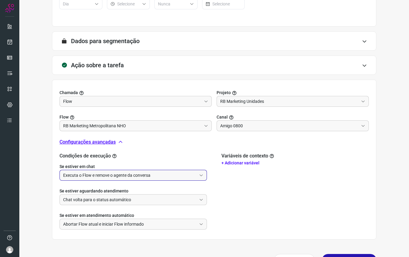
click at [141, 175] on input "Executa o Flow e remove o agente da conversa" at bounding box center [129, 175] width 133 height 10
click at [103, 200] on li "Não executa o Flow" at bounding box center [133, 202] width 147 height 10
type input "Não executa o Flow"
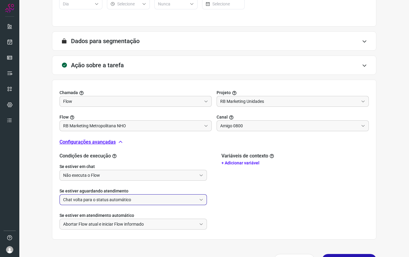
click at [97, 199] on input "Chat volta para o status automático" at bounding box center [129, 200] width 133 height 10
click at [83, 226] on li "Não executa o Flow" at bounding box center [133, 227] width 147 height 10
type input "Não executa o Flow"
click at [95, 224] on input "Abortar Flow atual e iniciar Flow informado" at bounding box center [129, 224] width 133 height 10
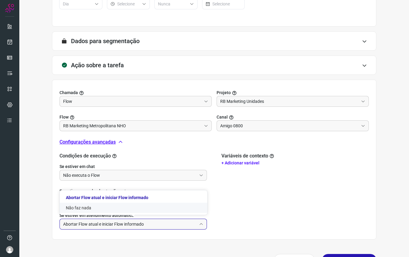
click at [91, 209] on li "Não faz nada" at bounding box center [133, 208] width 147 height 10
type input "Não faz nada"
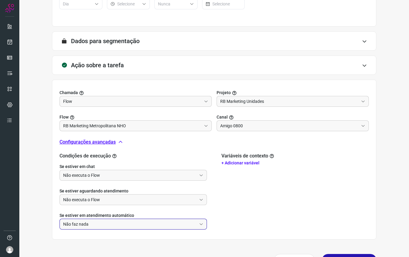
scroll to position [148, 0]
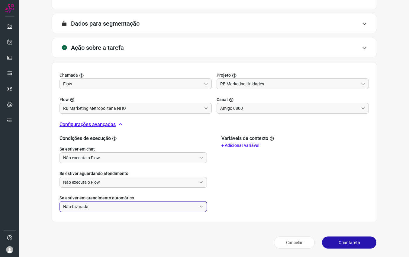
click at [349, 242] on button "Criar tarefa" at bounding box center [349, 243] width 54 height 12
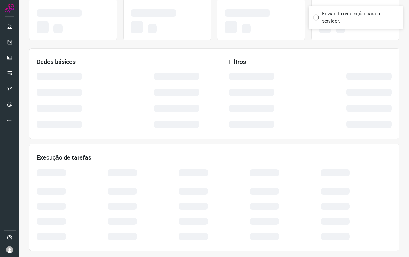
scroll to position [55, 0]
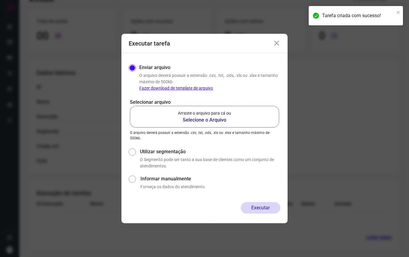
click at [199, 120] on b "Selecione o Arquivo" at bounding box center [204, 120] width 53 height 7
click at [0, 0] on input "Arraste o arquivo para cá ou Selecione o Arquivo" at bounding box center [0, 0] width 0 height 0
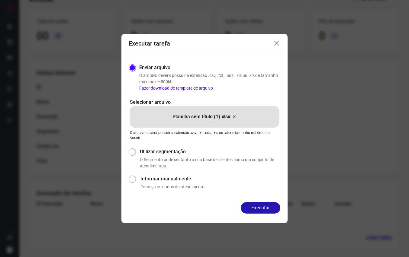
click at [253, 210] on button "Executar" at bounding box center [261, 207] width 40 height 11
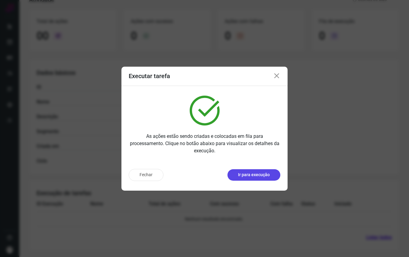
click at [242, 174] on p "Ir para execução" at bounding box center [254, 175] width 32 height 6
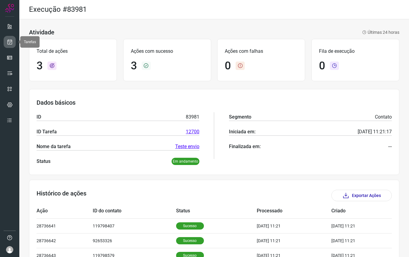
click at [10, 40] on icon at bounding box center [10, 42] width 6 height 6
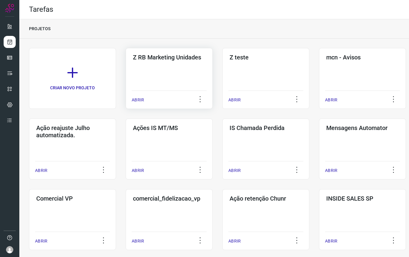
click at [173, 58] on h3 "Z RB Marketing Unidades" at bounding box center [169, 57] width 72 height 7
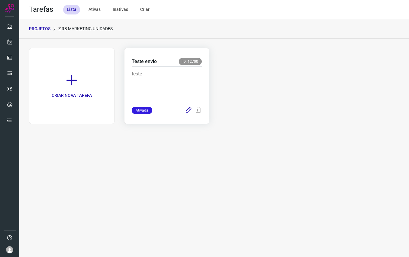
click at [187, 110] on icon at bounding box center [188, 110] width 7 height 7
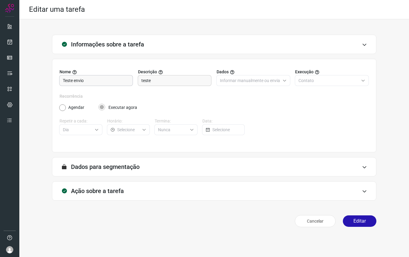
click at [112, 79] on input "Teste envio" at bounding box center [96, 80] width 66 height 10
click at [113, 79] on input "Teste envio" at bounding box center [96, 80] width 66 height 10
type input "Envio Metropolitana"
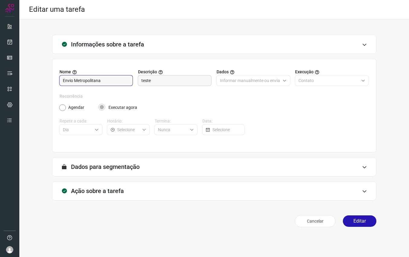
click at [169, 111] on div "Recorrência Agendar Executar agora Repetir a cada: Dia Horário: Termina: Nunca …" at bounding box center [213, 117] width 309 height 49
click at [123, 192] on div "Ação sobre a tarefa" at bounding box center [214, 190] width 324 height 19
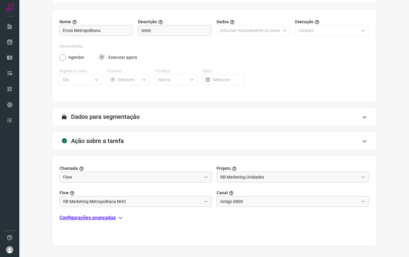
scroll to position [58, 0]
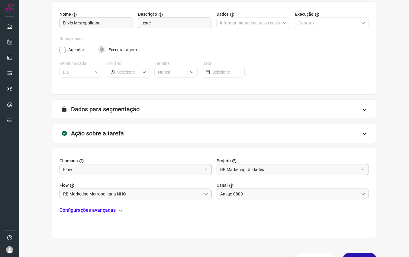
drag, startPoint x: 118, startPoint y: 210, endPoint x: 123, endPoint y: 209, distance: 5.4
click at [118, 210] on icon at bounding box center [120, 210] width 5 height 5
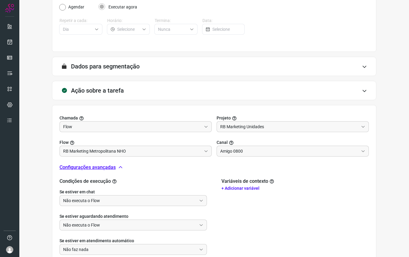
scroll to position [143, 0]
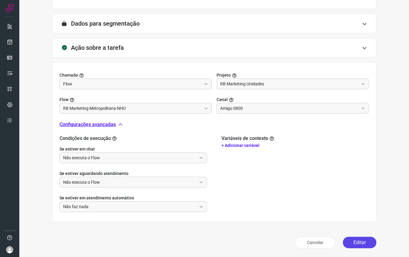
click at [358, 243] on button "Editar" at bounding box center [360, 242] width 34 height 11
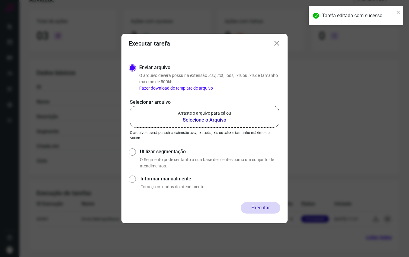
click at [203, 122] on b "Selecione o Arquivo" at bounding box center [204, 120] width 53 height 7
click at [0, 0] on input "Arraste o arquivo para cá ou Selecione o Arquivo" at bounding box center [0, 0] width 0 height 0
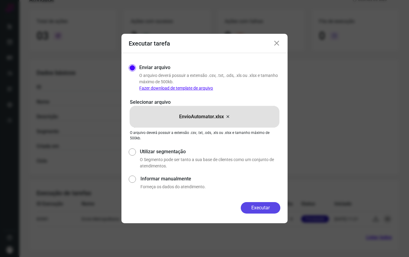
click at [258, 209] on button "Executar" at bounding box center [261, 207] width 40 height 11
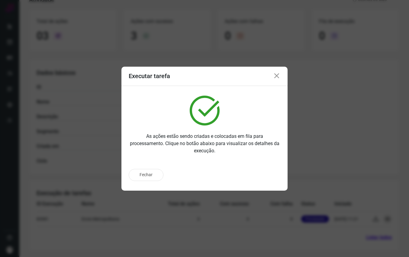
click at [276, 77] on icon at bounding box center [276, 75] width 7 height 7
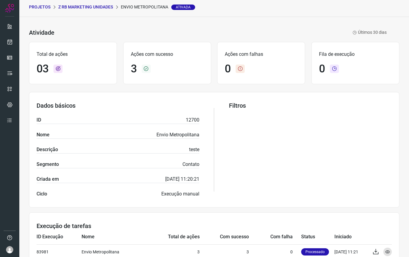
scroll to position [0, 0]
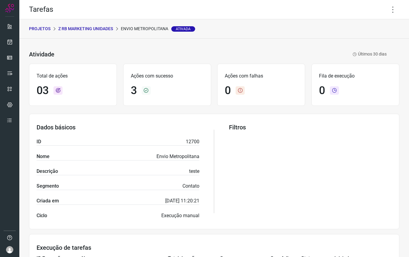
click at [96, 29] on p "Z RB Marketing Unidades" at bounding box center [85, 29] width 55 height 6
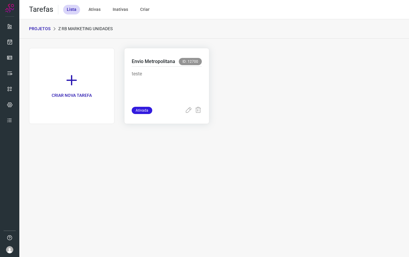
click at [153, 61] on p "Envio Metropolitana" at bounding box center [153, 61] width 43 height 7
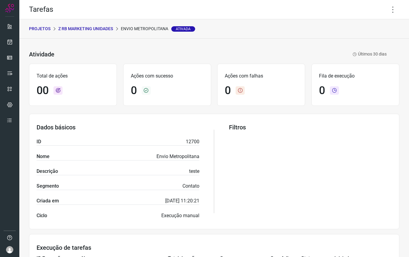
scroll to position [69, 0]
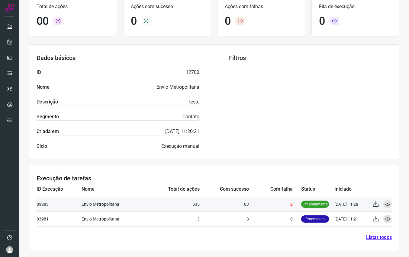
click at [227, 205] on td "83" at bounding box center [224, 204] width 49 height 15
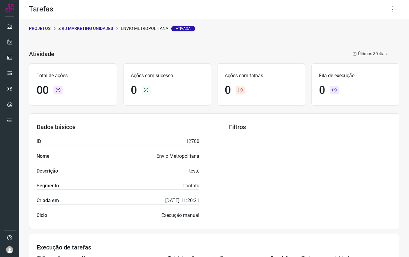
scroll to position [69, 0]
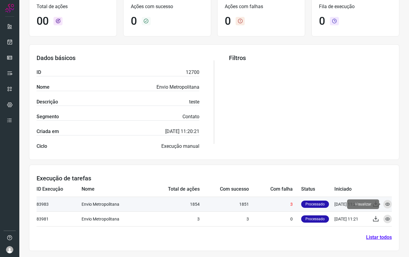
click at [389, 205] on icon at bounding box center [387, 204] width 5 height 5
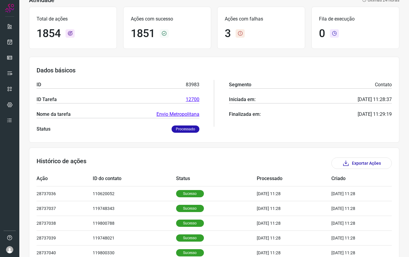
scroll to position [14, 0]
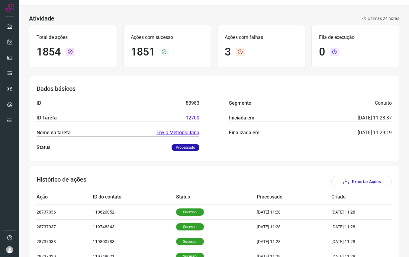
click at [241, 54] on icon at bounding box center [239, 52] width 9 height 8
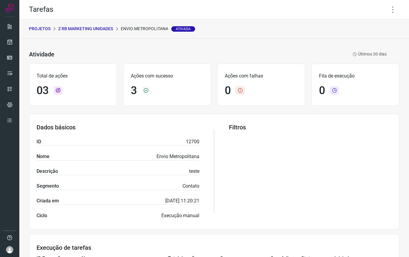
click at [100, 30] on p "Z RB Marketing Unidades" at bounding box center [85, 29] width 55 height 6
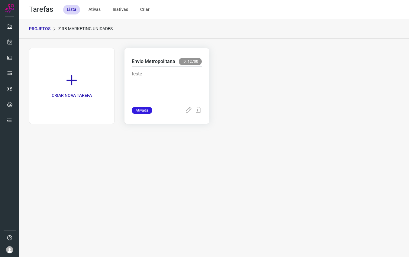
click at [162, 66] on div "Envio Metropolitana ID: 12700" at bounding box center [167, 62] width 70 height 9
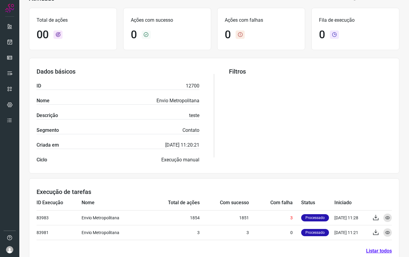
scroll to position [69, 0]
